Goal: Task Accomplishment & Management: Use online tool/utility

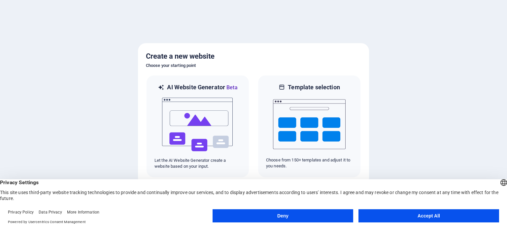
drag, startPoint x: 428, startPoint y: 210, endPoint x: 426, endPoint y: 215, distance: 5.8
click at [428, 211] on button "Accept All" at bounding box center [428, 216] width 141 height 13
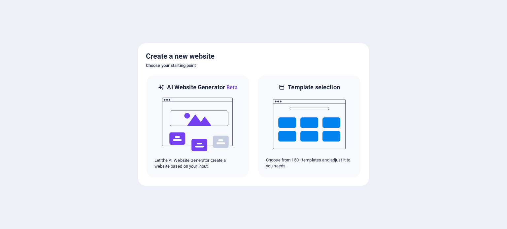
click at [426, 215] on div at bounding box center [253, 114] width 507 height 229
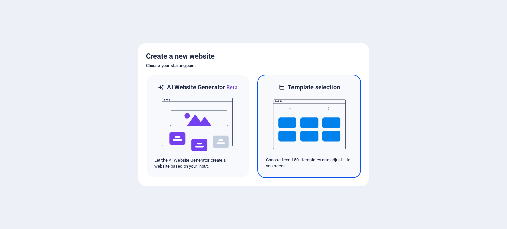
click at [306, 131] on img at bounding box center [309, 124] width 73 height 66
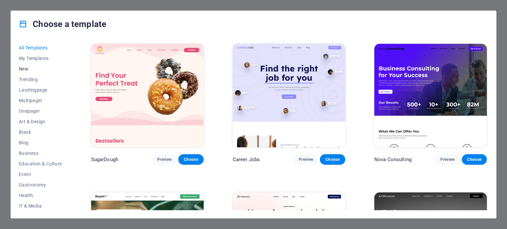
click at [23, 68] on span "New" at bounding box center [40, 68] width 43 height 5
click at [32, 153] on span "Services" at bounding box center [40, 152] width 43 height 5
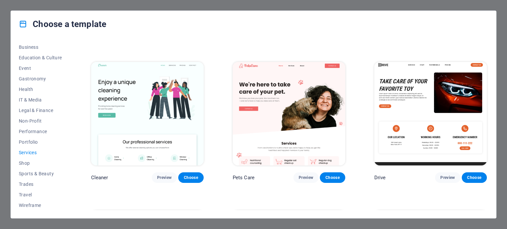
scroll to position [297, 0]
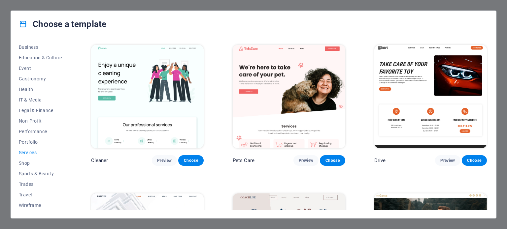
click at [150, 108] on img at bounding box center [147, 97] width 113 height 104
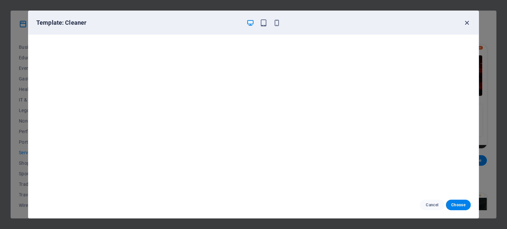
click at [466, 22] on icon "button" at bounding box center [467, 23] width 8 height 8
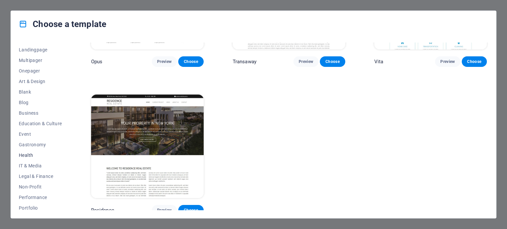
scroll to position [0, 0]
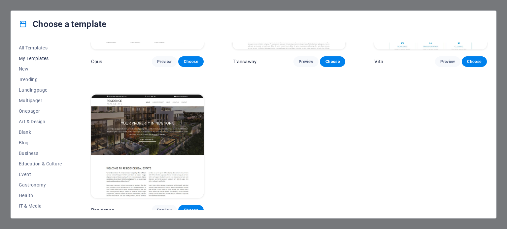
click at [37, 58] on span "My Templates" at bounding box center [40, 58] width 43 height 5
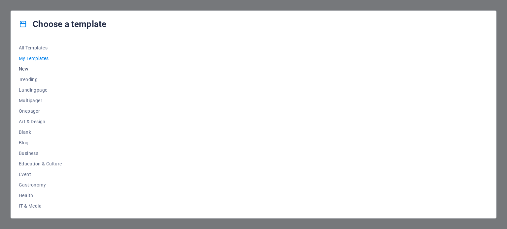
click at [27, 70] on span "New" at bounding box center [40, 68] width 43 height 5
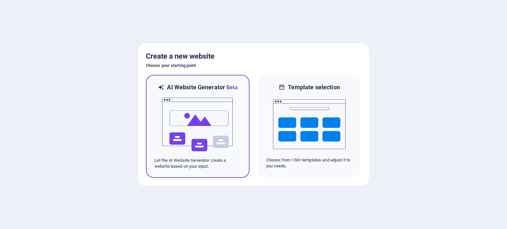
click at [201, 113] on img at bounding box center [197, 125] width 73 height 66
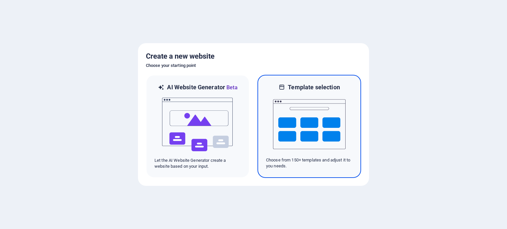
click at [309, 90] on h6 "Template selection" at bounding box center [314, 87] width 52 height 8
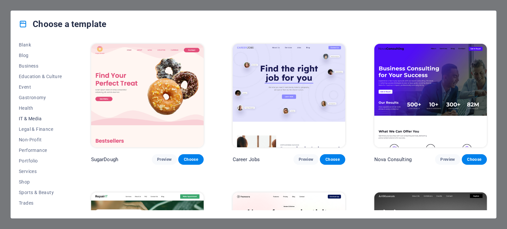
scroll to position [106, 0]
click at [164, 161] on span "Preview" at bounding box center [164, 159] width 15 height 5
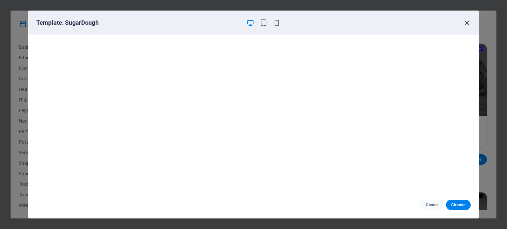
click at [467, 21] on icon "button" at bounding box center [467, 23] width 8 height 8
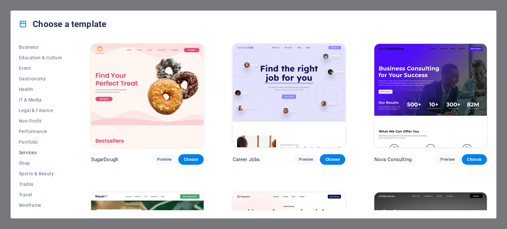
click at [32, 152] on span "Services" at bounding box center [40, 152] width 43 height 5
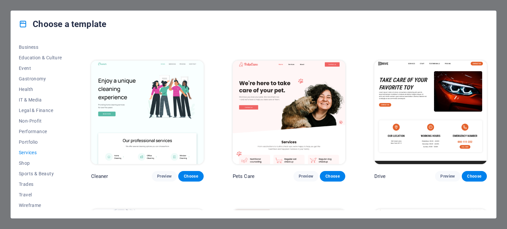
scroll to position [297, 0]
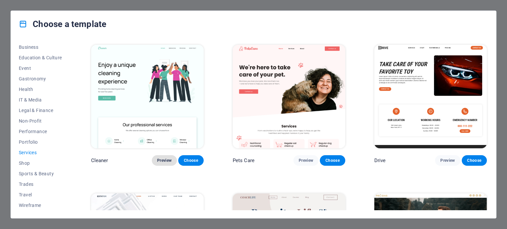
click at [164, 159] on span "Preview" at bounding box center [164, 160] width 15 height 5
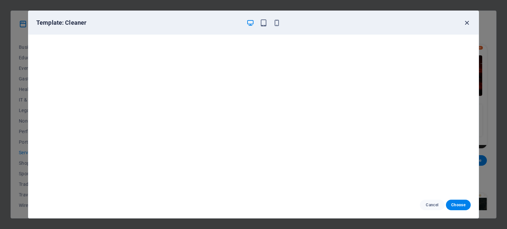
click at [467, 22] on icon "button" at bounding box center [467, 23] width 8 height 8
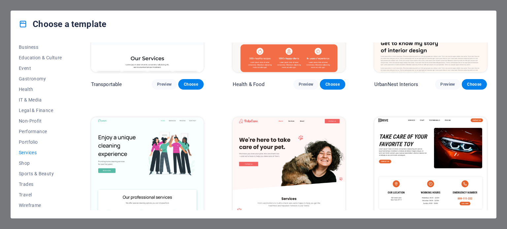
scroll to position [134, 0]
